Goal: Task Accomplishment & Management: Manage account settings

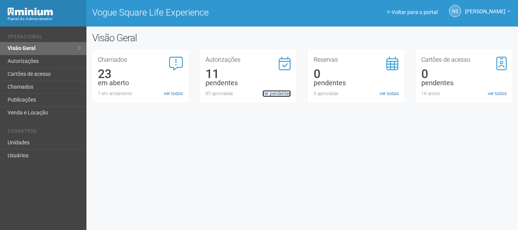
click at [266, 94] on link "ver pendentes" at bounding box center [276, 93] width 28 height 7
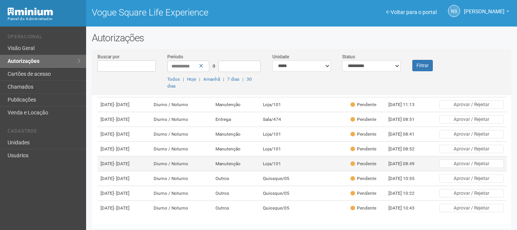
scroll to position [124, 0]
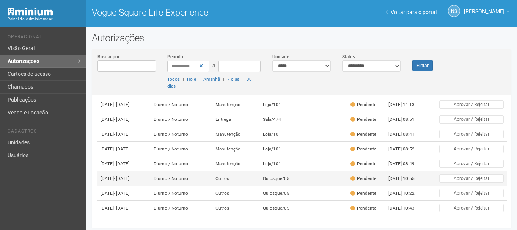
click at [207, 171] on td "Diurno / Noturno" at bounding box center [182, 178] width 62 height 15
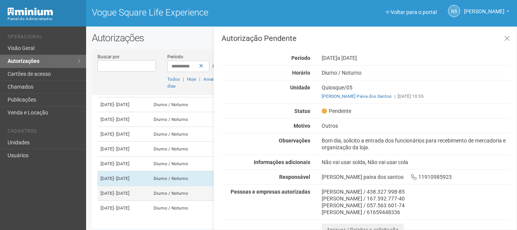
click at [151, 186] on td "[DATE] - [DATE]" at bounding box center [123, 193] width 53 height 15
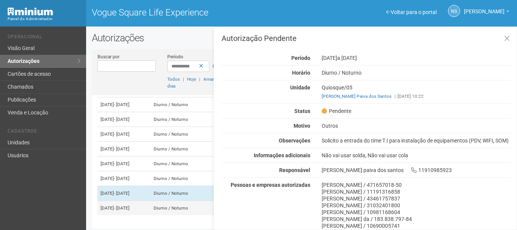
click at [151, 201] on td "22/10/2025 - 24/10/2025" at bounding box center [123, 208] width 53 height 15
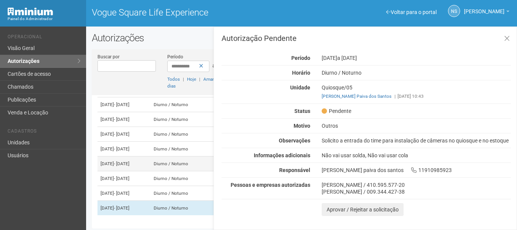
click at [129, 161] on span "- 21/10/2025" at bounding box center [122, 163] width 16 height 5
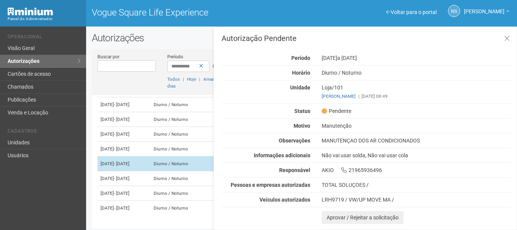
scroll to position [86, 0]
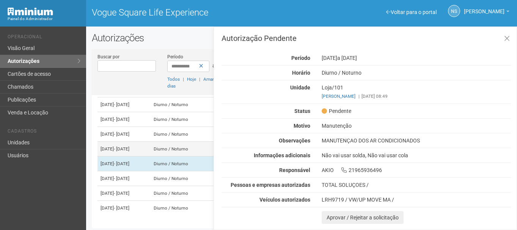
click at [129, 152] on span "- 21/10/2025" at bounding box center [122, 148] width 16 height 5
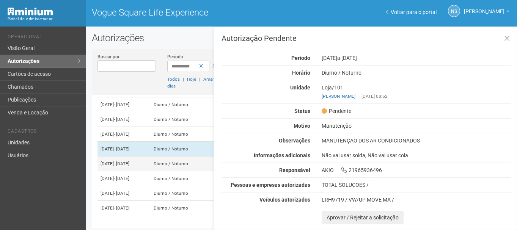
click at [136, 171] on td "20/10/2025 - 21/10/2025" at bounding box center [123, 164] width 53 height 15
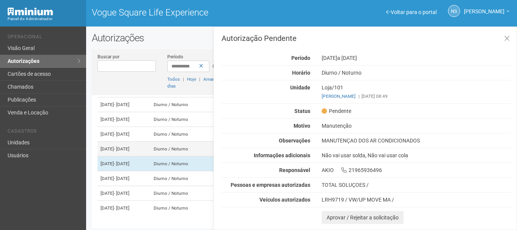
click at [129, 152] on span "- 21/10/2025" at bounding box center [122, 148] width 16 height 5
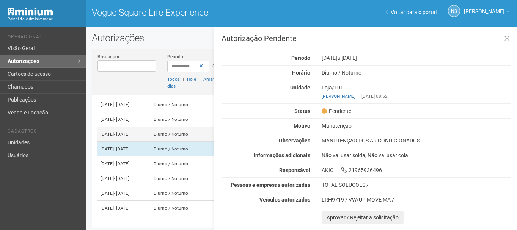
click at [129, 137] on span "- 08/10/2025" at bounding box center [122, 134] width 16 height 5
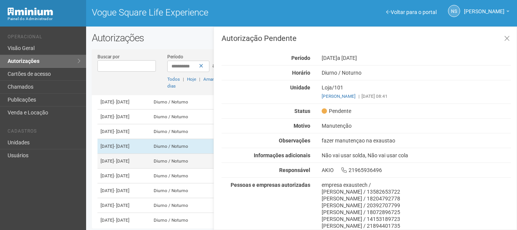
scroll to position [48, 0]
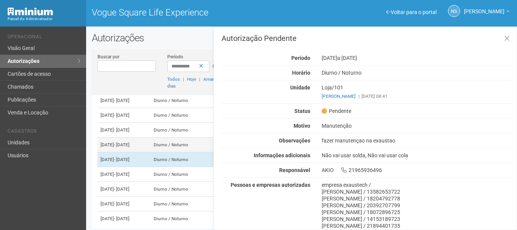
click at [196, 152] on td "Diurno / Noturno" at bounding box center [182, 145] width 62 height 15
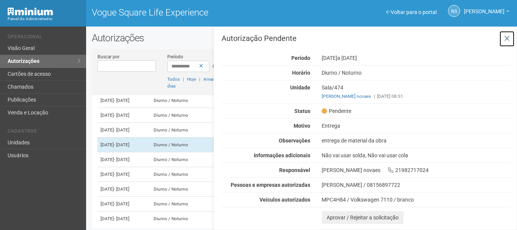
click at [504, 37] on icon at bounding box center [507, 39] width 6 height 8
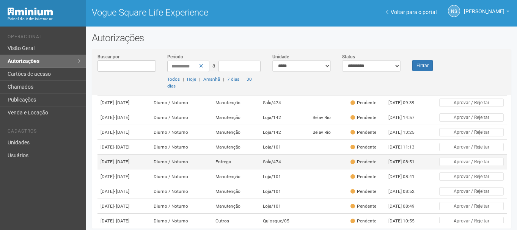
scroll to position [48, 0]
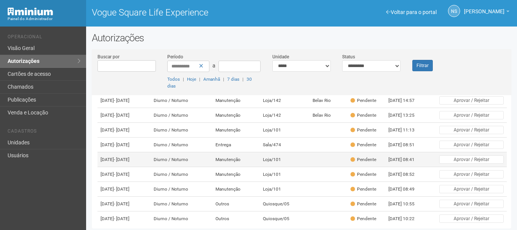
click at [310, 167] on td "Loja/101" at bounding box center [285, 159] width 50 height 15
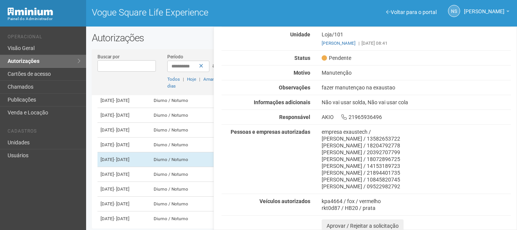
scroll to position [56, 0]
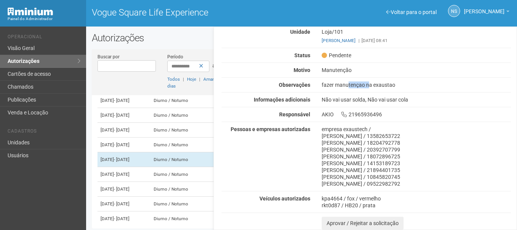
drag, startPoint x: 324, startPoint y: 81, endPoint x: 346, endPoint y: 81, distance: 22.0
click at [346, 81] on div "Autorização Pendente Período 07/10/2025 a 08/10/2025 Horário Diurno / Noturno U…" at bounding box center [366, 104] width 289 height 251
click at [178, 182] on td "Diurno / Noturno" at bounding box center [182, 174] width 62 height 15
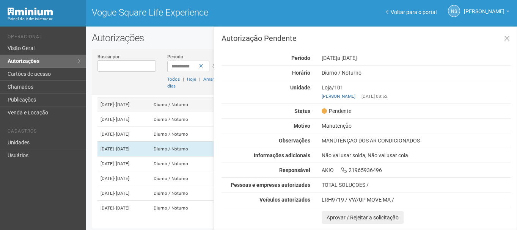
scroll to position [124, 0]
click at [151, 157] on td "20/10/2025 - 21/10/2025" at bounding box center [123, 164] width 53 height 15
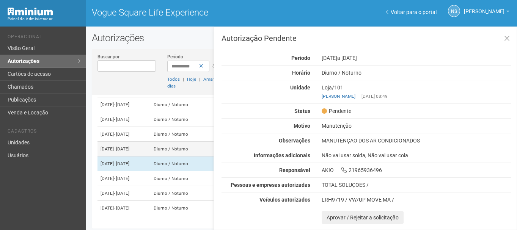
click at [151, 142] on td "20/10/2025 - 21/10/2025" at bounding box center [123, 149] width 53 height 15
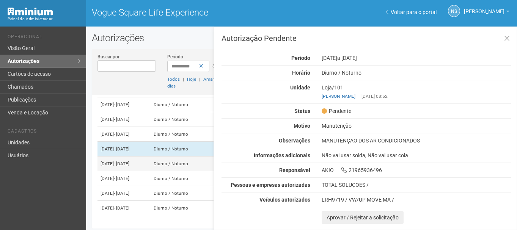
click at [151, 157] on td "20/10/2025 - 21/10/2025" at bounding box center [123, 164] width 53 height 15
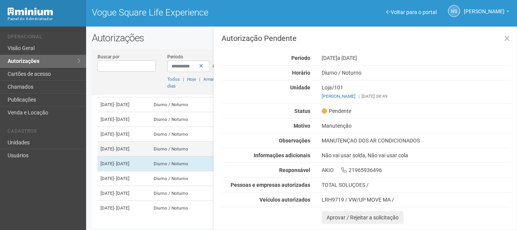
click at [151, 142] on td "20/10/2025 - 21/10/2025" at bounding box center [123, 149] width 53 height 15
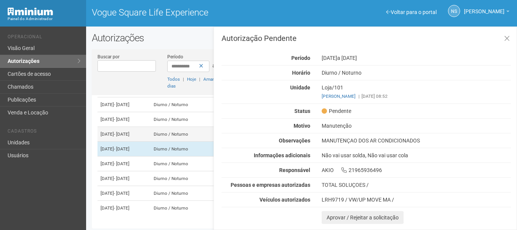
click at [151, 127] on td "07/10/2025 - 08/10/2025" at bounding box center [123, 134] width 53 height 15
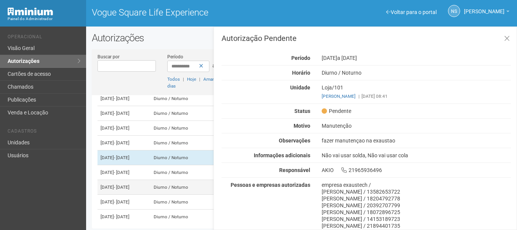
scroll to position [48, 0]
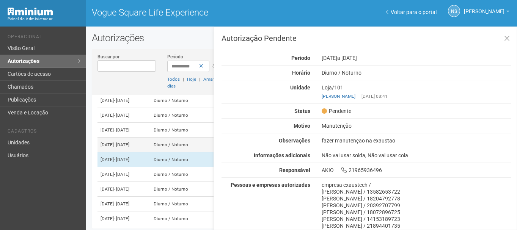
click at [185, 152] on td "Diurno / Noturno" at bounding box center [182, 145] width 62 height 15
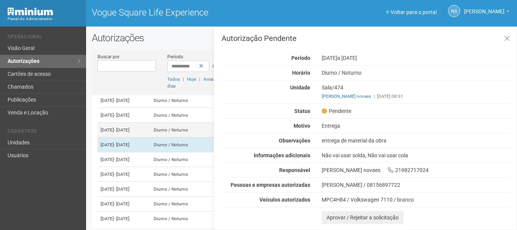
click at [182, 138] on td "Diurno / Noturno" at bounding box center [182, 130] width 62 height 15
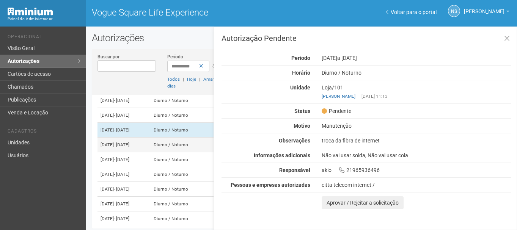
click at [182, 152] on td "Diurno / Noturno" at bounding box center [182, 145] width 62 height 15
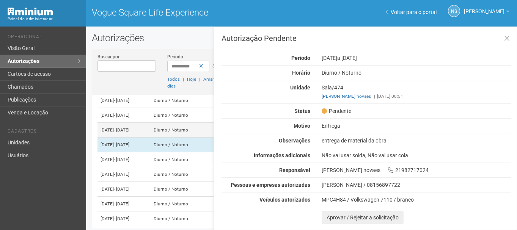
click at [151, 138] on td "03/10/2025 - 10/10/2025" at bounding box center [123, 130] width 53 height 15
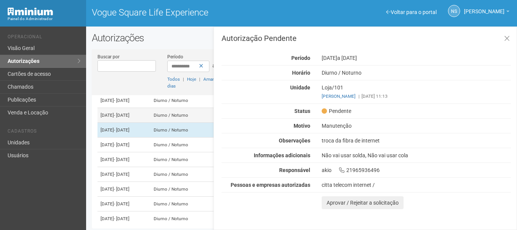
click at [129, 118] on span "- 03/10/2025" at bounding box center [122, 115] width 16 height 5
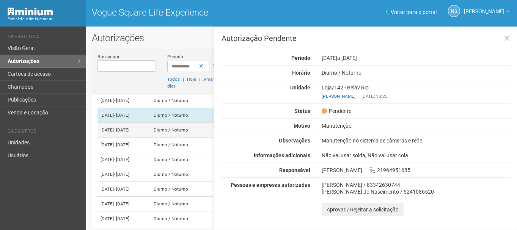
click at [147, 137] on td "03/10/2025 - 10/10/2025" at bounding box center [123, 130] width 53 height 15
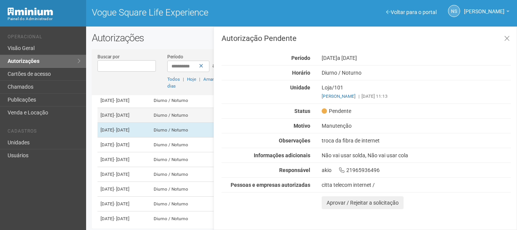
click at [142, 122] on td "01/10/2025 - 03/10/2025" at bounding box center [123, 115] width 53 height 15
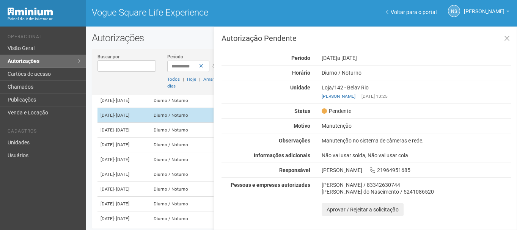
scroll to position [10, 0]
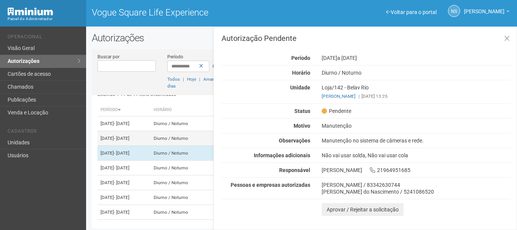
click at [139, 142] on td "01/10/2025 - 04/10/2025" at bounding box center [123, 138] width 53 height 15
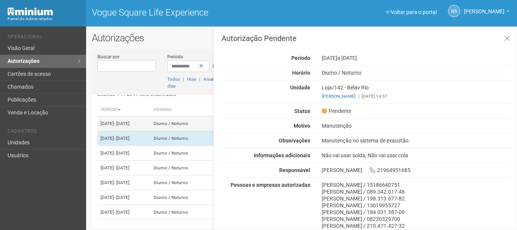
click at [129, 126] on span "- 01/01/2026" at bounding box center [122, 123] width 16 height 5
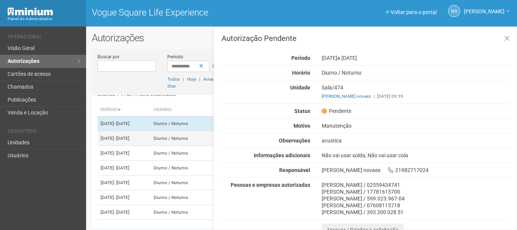
click at [148, 141] on td "01/10/2025 - 04/10/2025" at bounding box center [123, 138] width 53 height 15
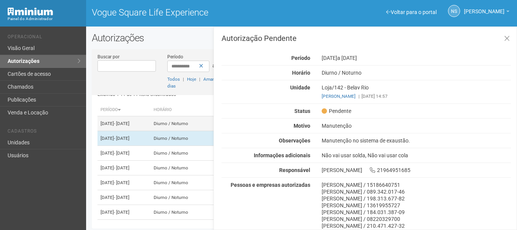
click at [129, 126] on span "- 01/01/2026" at bounding box center [122, 123] width 16 height 5
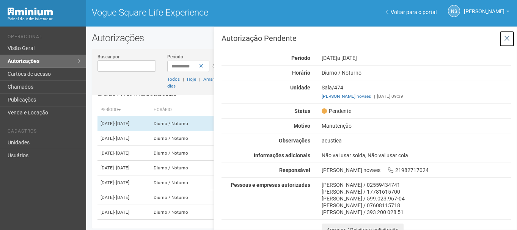
click at [504, 37] on icon at bounding box center [507, 39] width 6 height 8
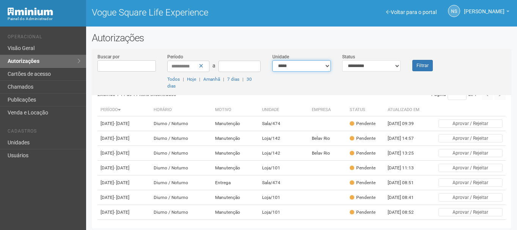
click at [321, 64] on select "**********" at bounding box center [301, 65] width 58 height 11
click at [14, 135] on li "Cadastros" at bounding box center [44, 133] width 73 height 8
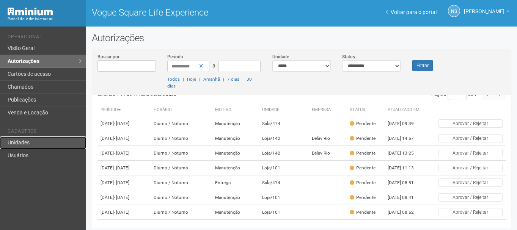
click at [17, 140] on link "Unidades" at bounding box center [43, 143] width 86 height 13
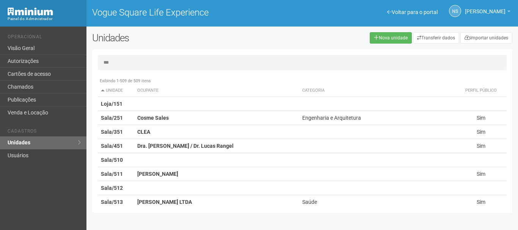
type input "***"
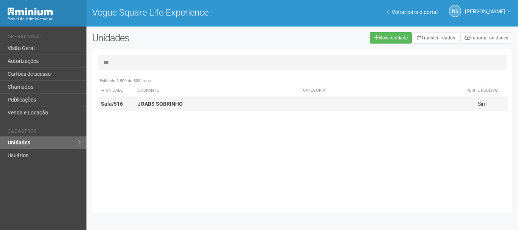
click at [195, 103] on td "JOABS SOBRINHO" at bounding box center [217, 104] width 165 height 14
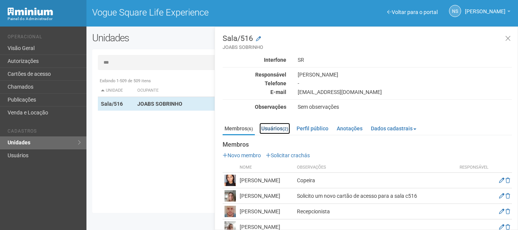
click at [280, 128] on link "Usuários (2)" at bounding box center [274, 128] width 31 height 11
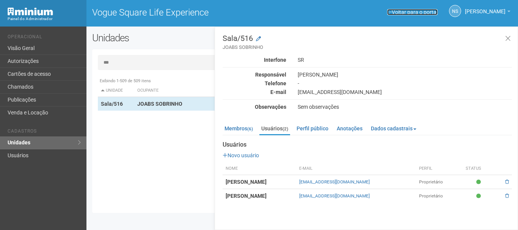
click at [431, 11] on link "Voltar para o portal" at bounding box center [412, 12] width 50 height 6
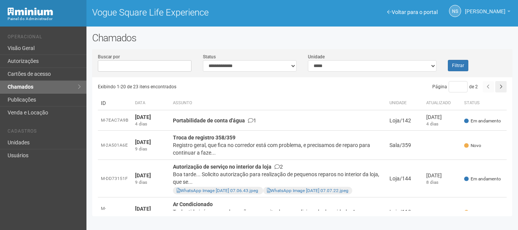
click at [487, 14] on link "[PERSON_NAME]" at bounding box center [488, 12] width 46 height 6
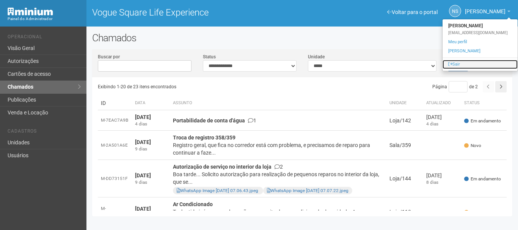
click at [470, 62] on link "Sair" at bounding box center [480, 64] width 75 height 9
